Goal: Information Seeking & Learning: Get advice/opinions

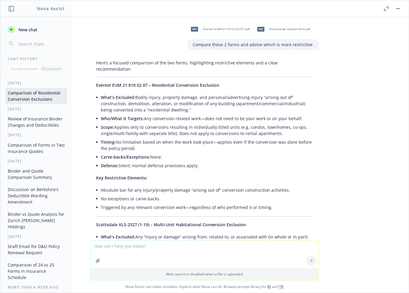
scroll to position [0, 3]
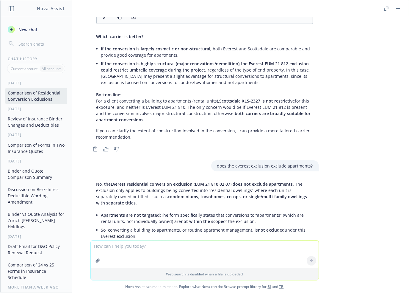
click at [141, 246] on textarea at bounding box center [205, 253] width 228 height 27
type textarea "are the definitions of apartment the same for both/"
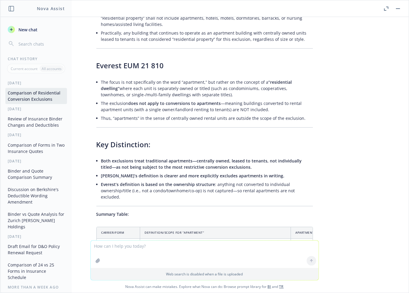
scroll to position [5906, 0]
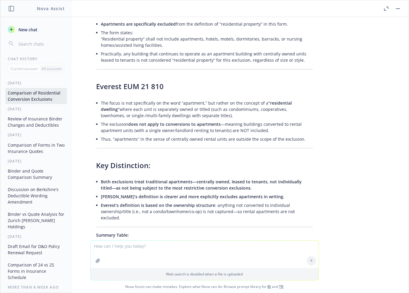
click at [185, 246] on textarea at bounding box center [205, 253] width 228 height 27
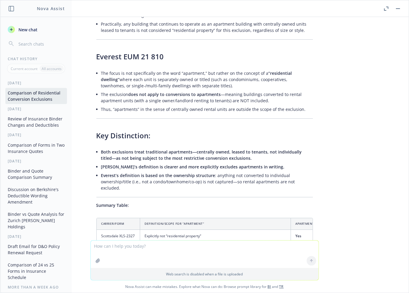
scroll to position [5966, 0]
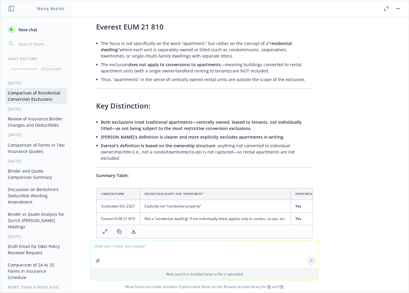
click at [135, 245] on textarea at bounding box center [205, 253] width 228 height 27
type textarea "summarize this in laymans terms"
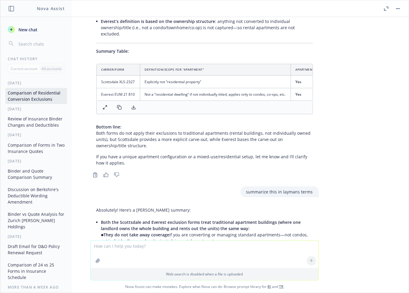
scroll to position [6092, 0]
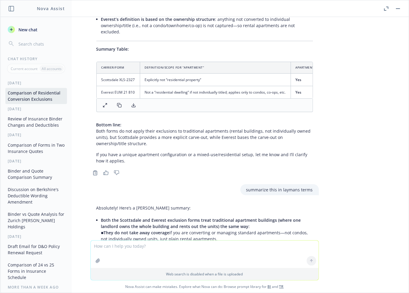
click at [328, 206] on div "pdf Everest EUM+21+810+02+07.pdf pdf Nationwide Habitat form.pdf Compare these …" at bounding box center [204, 128] width 409 height 223
click at [93, 202] on div "Absolutely! Here’s a [PERSON_NAME] summary: Both the Scottsdale and Everest exc…" at bounding box center [205, 247] width 229 height 90
drag, startPoint x: 92, startPoint y: 197, endPoint x: 229, endPoint y: 213, distance: 138.4
click at [229, 271] on p "Bottom line: If your building stays as apartments or your project is to convert…" at bounding box center [204, 280] width 217 height 19
copy p "Bottom line: If your building stays as apartments or your project is to convert…"
